Goal: Find specific page/section: Find specific page/section

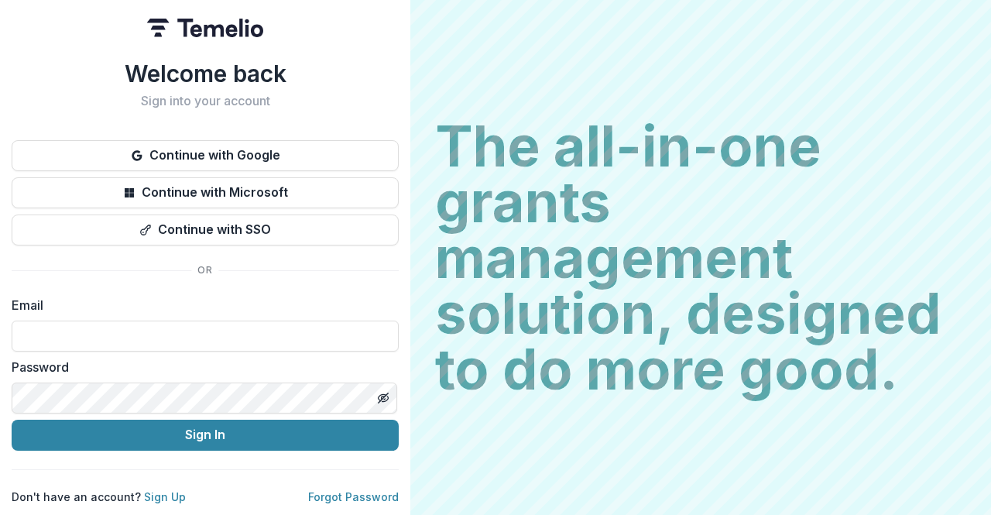
click at [275, 371] on div "Password" at bounding box center [205, 386] width 387 height 56
type input "**********"
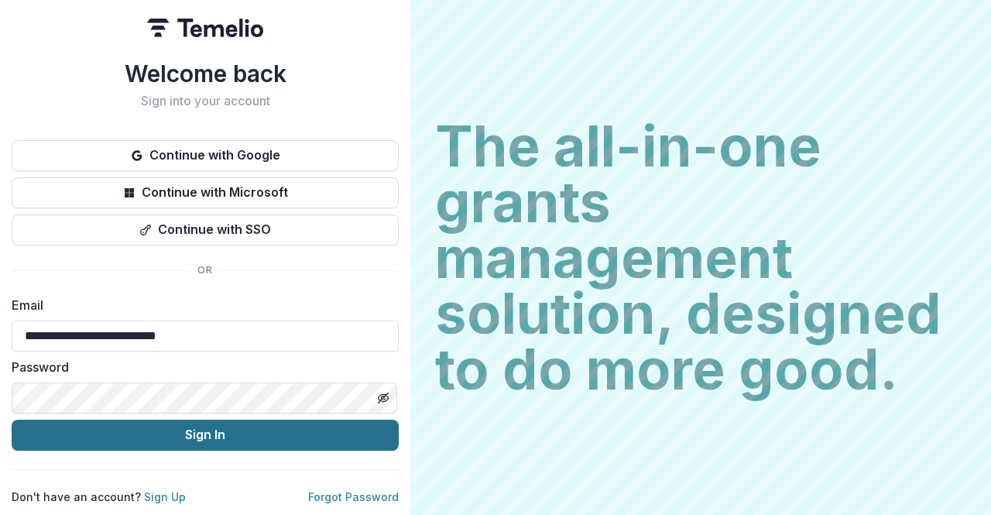
click at [248, 423] on button "Sign In" at bounding box center [205, 435] width 387 height 31
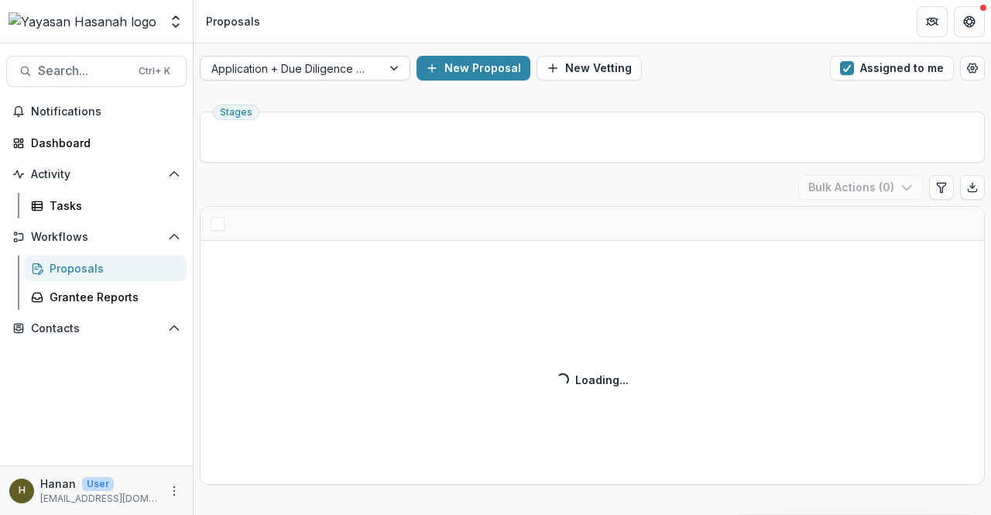
click at [870, 74] on button "Assigned to me" at bounding box center [892, 68] width 124 height 25
click at [361, 72] on div at bounding box center [290, 68] width 159 height 19
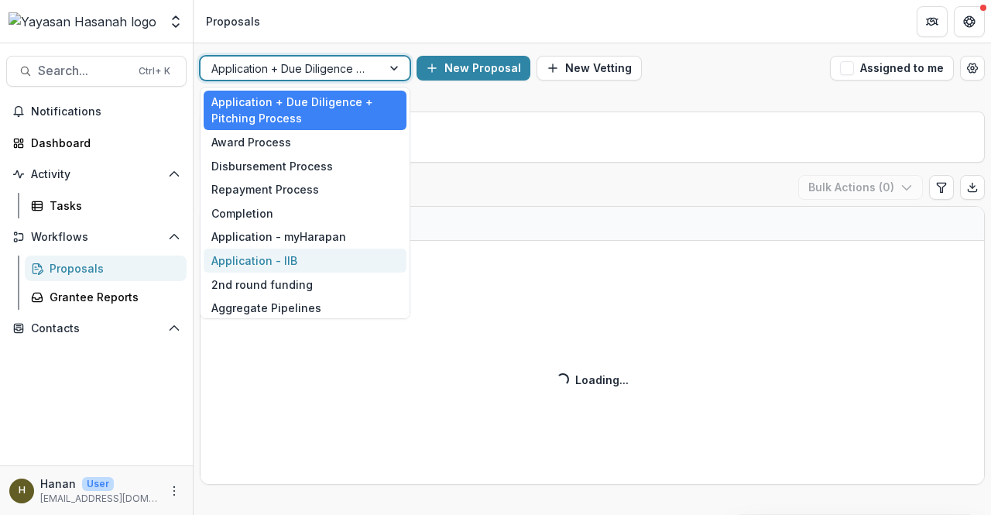
click at [341, 266] on div "Application - IIB" at bounding box center [305, 260] width 203 height 24
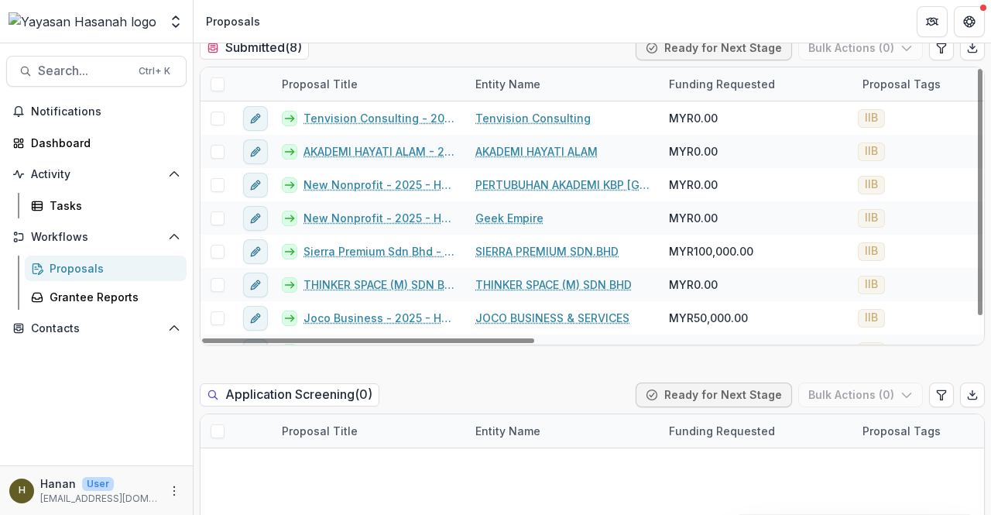
scroll to position [155, 0]
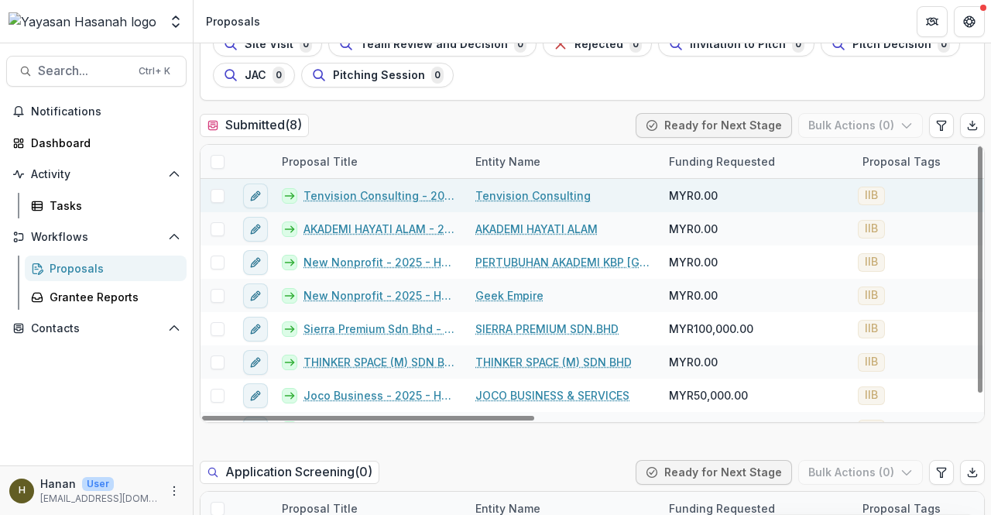
click at [391, 199] on link "Tenvision Consulting - 2025 - HSEF2025 - Iskandar Investment Berhad" at bounding box center [379, 195] width 153 height 16
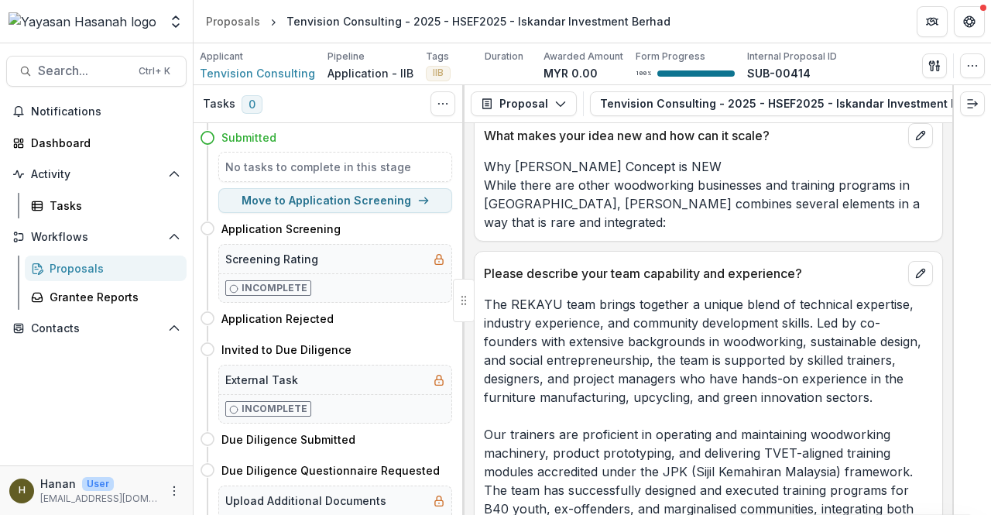
scroll to position [2632, 0]
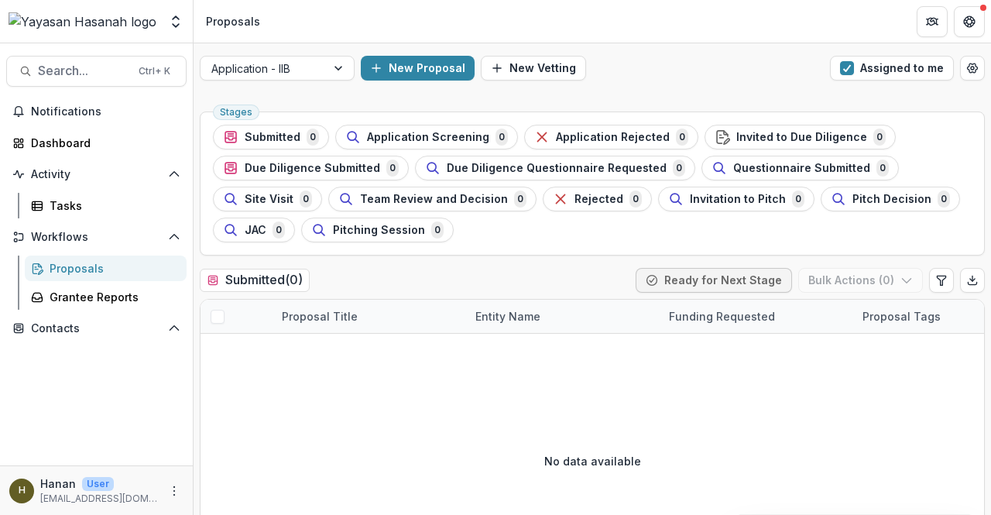
drag, startPoint x: 895, startPoint y: 78, endPoint x: 824, endPoint y: 211, distance: 150.6
click at [895, 78] on button "Assigned to me" at bounding box center [892, 68] width 124 height 25
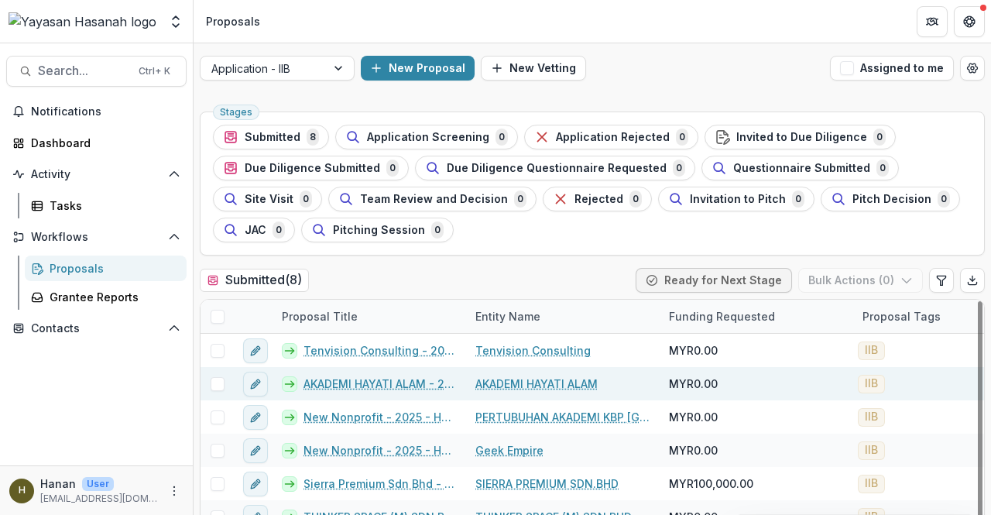
click at [411, 388] on link "AKADEMI HAYATI ALAM - 2025 - HSEF2025 - Iskandar Investment Berhad" at bounding box center [379, 383] width 153 height 16
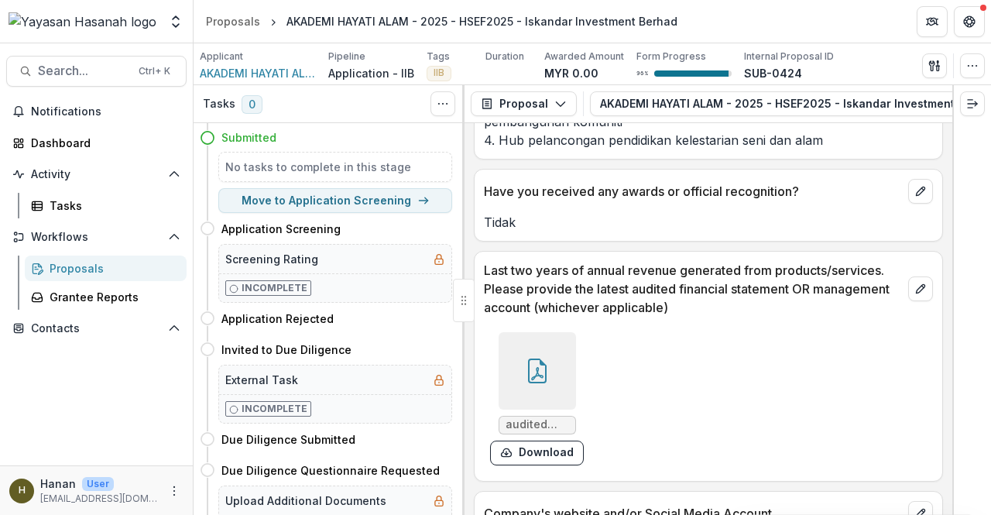
scroll to position [3665, 0]
